Goal: Find specific page/section: Find specific page/section

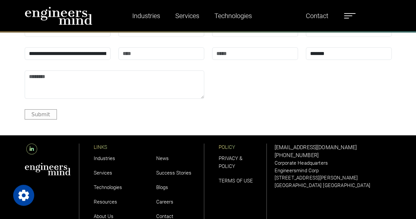
scroll to position [2270, 0]
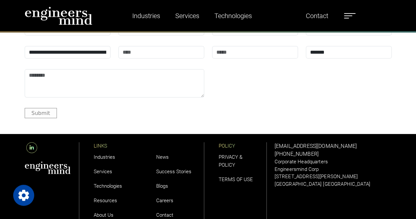
click at [166, 197] on link "Careers" at bounding box center [164, 200] width 17 height 6
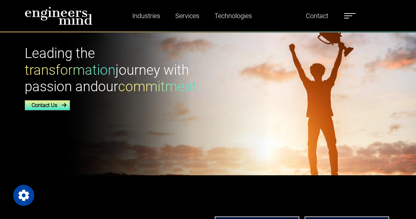
click at [59, 102] on link "Contact Us" at bounding box center [47, 105] width 45 height 10
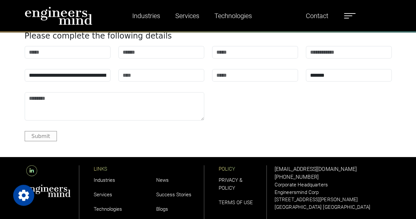
scroll to position [2248, 0]
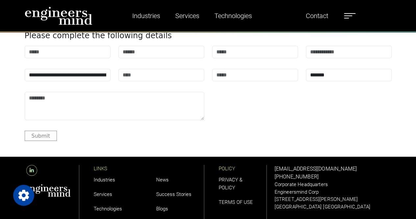
click at [160, 218] on link "Careers" at bounding box center [164, 223] width 17 height 6
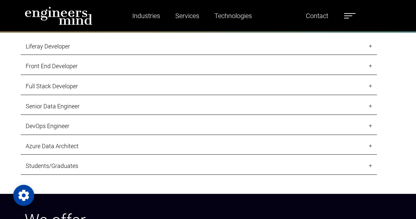
scroll to position [637, 0]
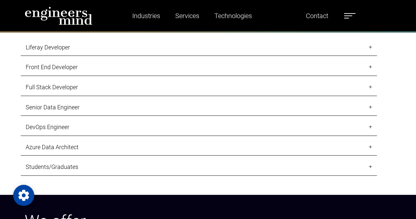
click at [129, 104] on link "Senior Data Engineer" at bounding box center [199, 107] width 356 height 17
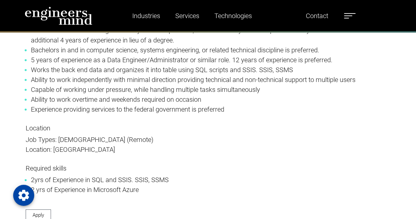
scroll to position [970, 0]
